Goal: Task Accomplishment & Management: Use online tool/utility

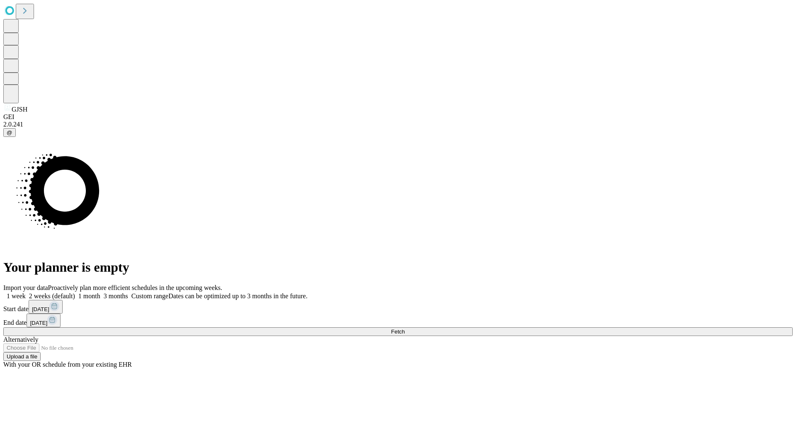
click at [404, 328] on span "Fetch" at bounding box center [398, 331] width 14 height 6
